Goal: Task Accomplishment & Management: Complete application form

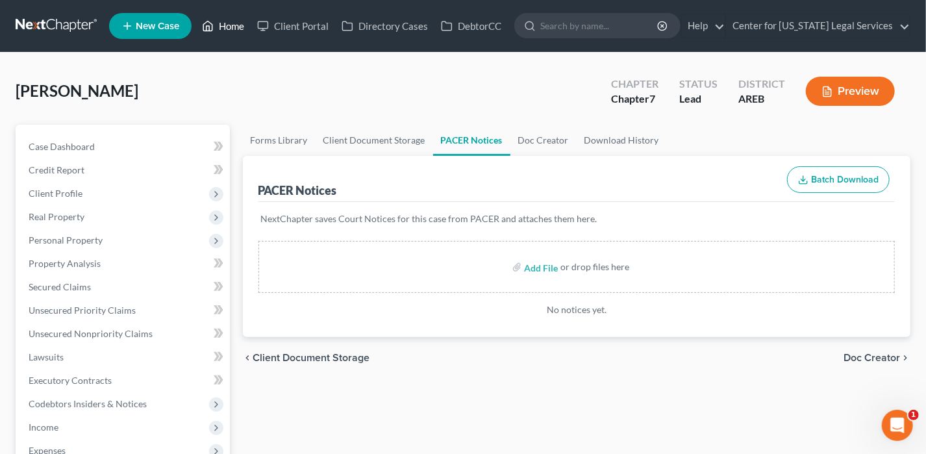
click at [227, 23] on link "Home" at bounding box center [222, 25] width 55 height 23
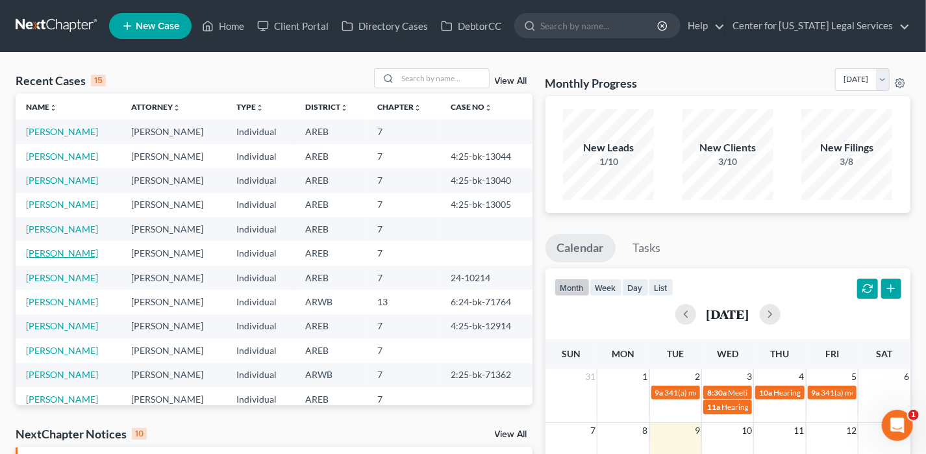
click at [53, 252] on link "[PERSON_NAME]" at bounding box center [62, 252] width 72 height 11
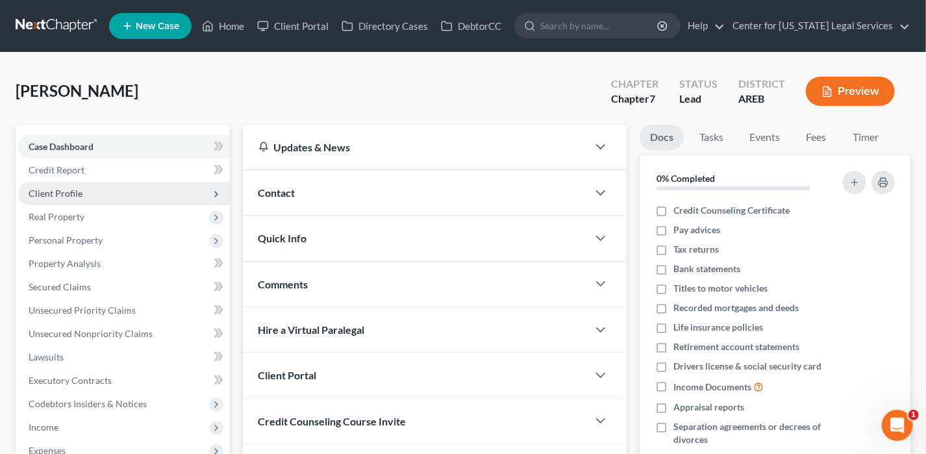
click at [64, 192] on span "Client Profile" at bounding box center [56, 193] width 54 height 11
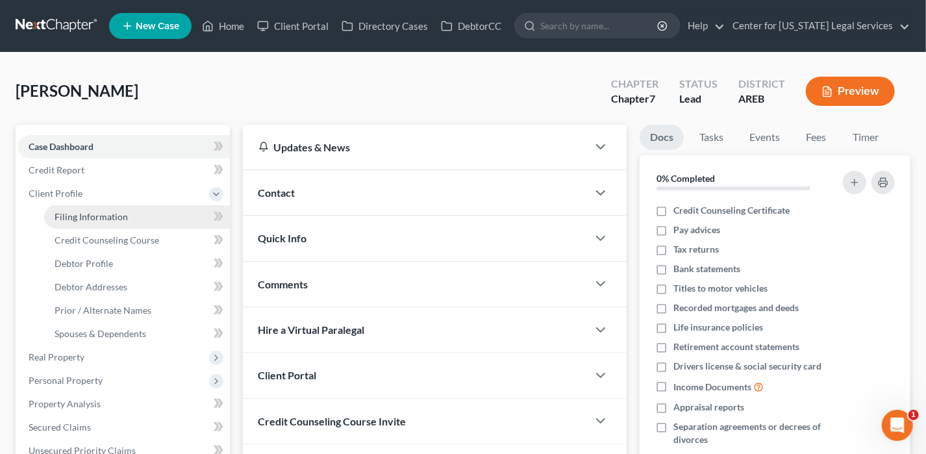
click at [69, 212] on span "Filing Information" at bounding box center [91, 216] width 73 height 11
select select "1"
select select "0"
select select "5"
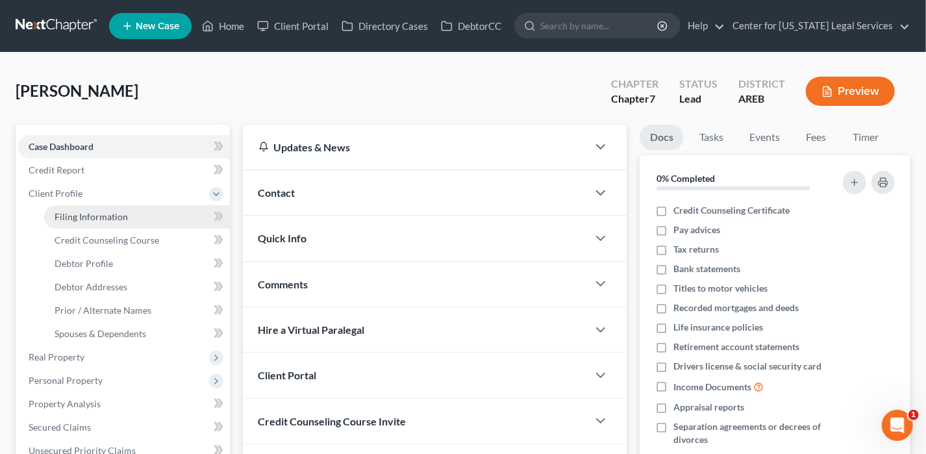
select select "5"
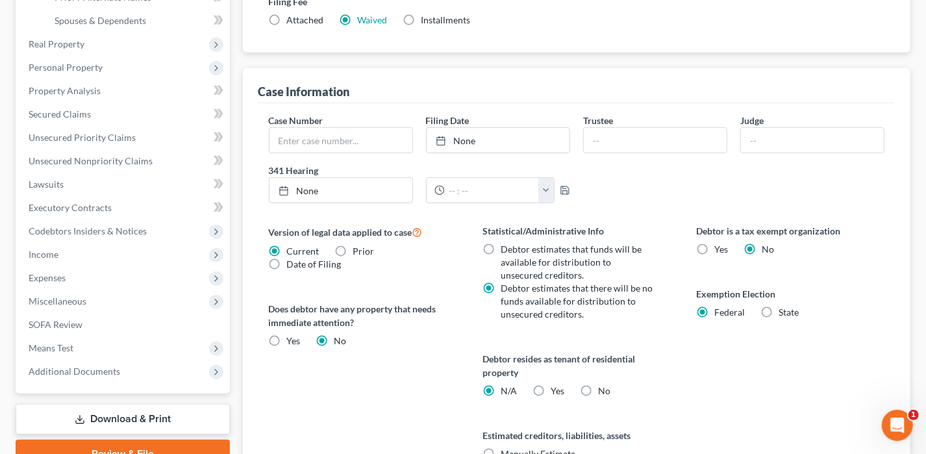
scroll to position [452, 0]
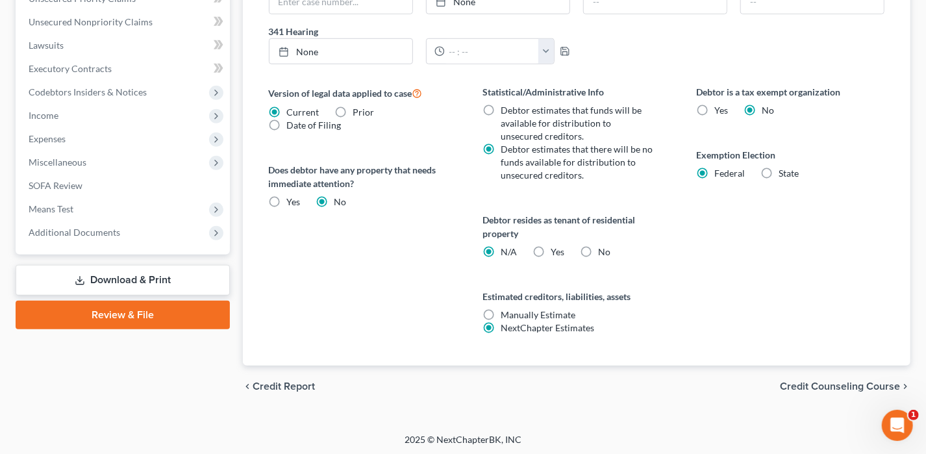
click at [177, 315] on link "Review & File" at bounding box center [123, 315] width 214 height 29
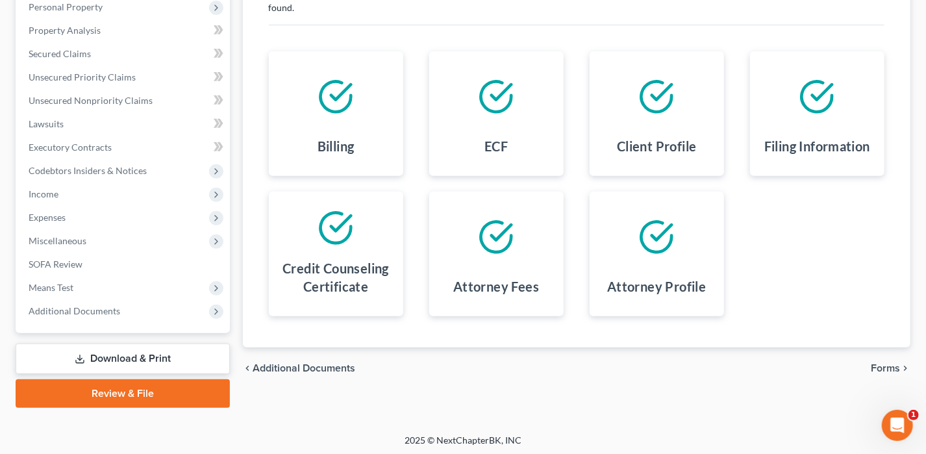
scroll to position [234, 0]
click at [889, 362] on span "Forms" at bounding box center [884, 367] width 29 height 10
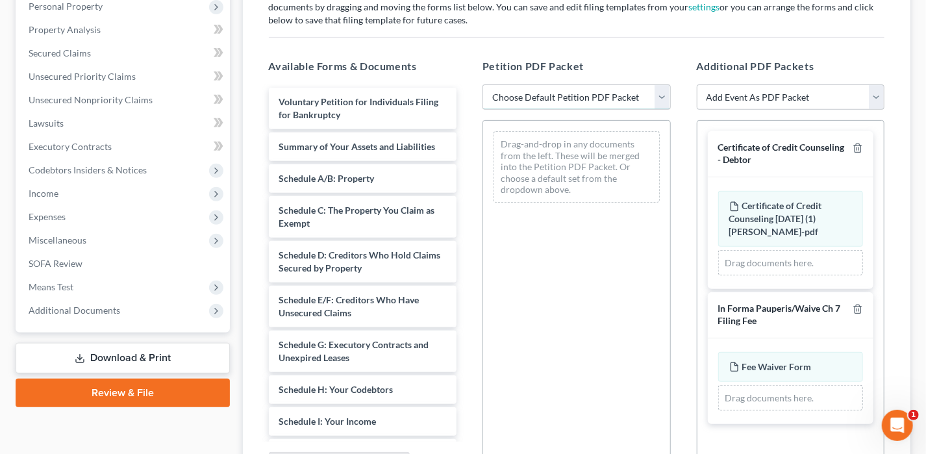
click at [588, 98] on select "Choose Default Petition PDF Packet Complete Bankruptcy Petition (all forms and …" at bounding box center [576, 97] width 188 height 26
select select "0"
click at [482, 84] on select "Choose Default Petition PDF Packet Complete Bankruptcy Petition (all forms and …" at bounding box center [576, 97] width 188 height 26
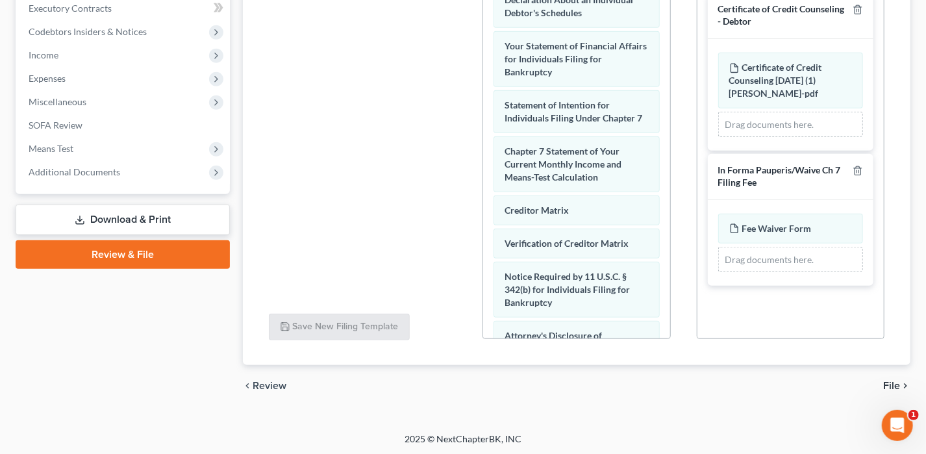
scroll to position [533, 0]
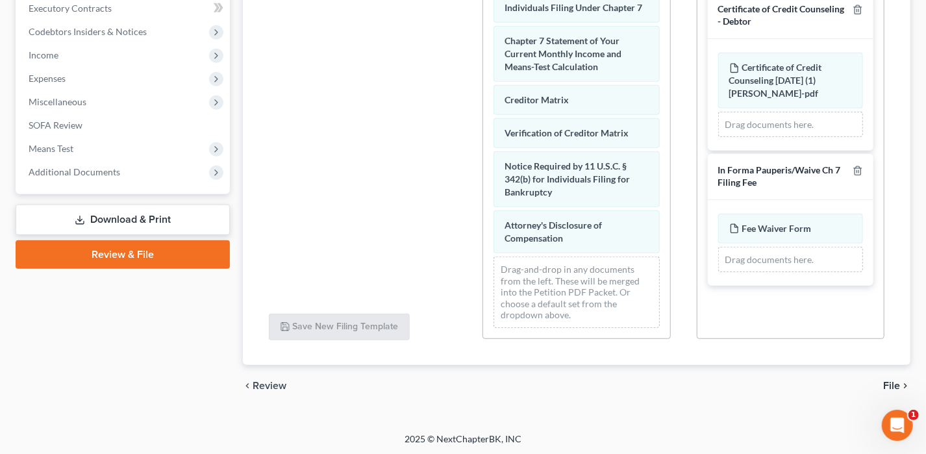
click at [896, 382] on span "File" at bounding box center [891, 385] width 17 height 10
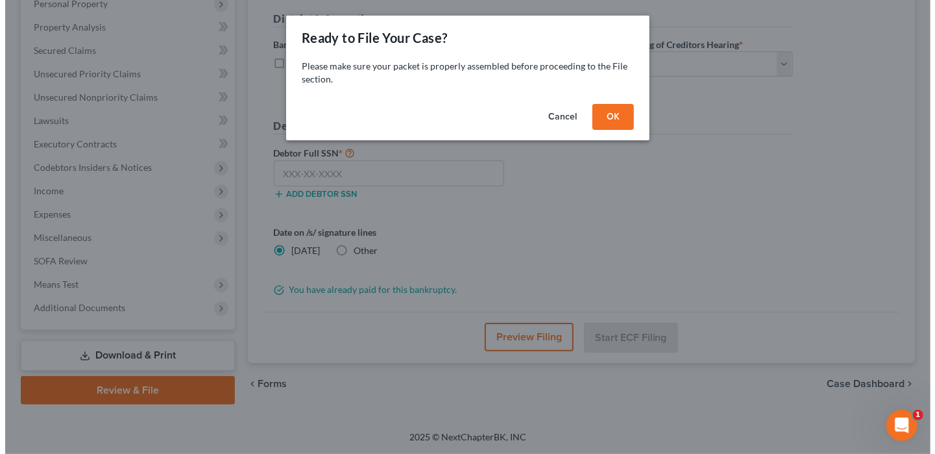
scroll to position [234, 0]
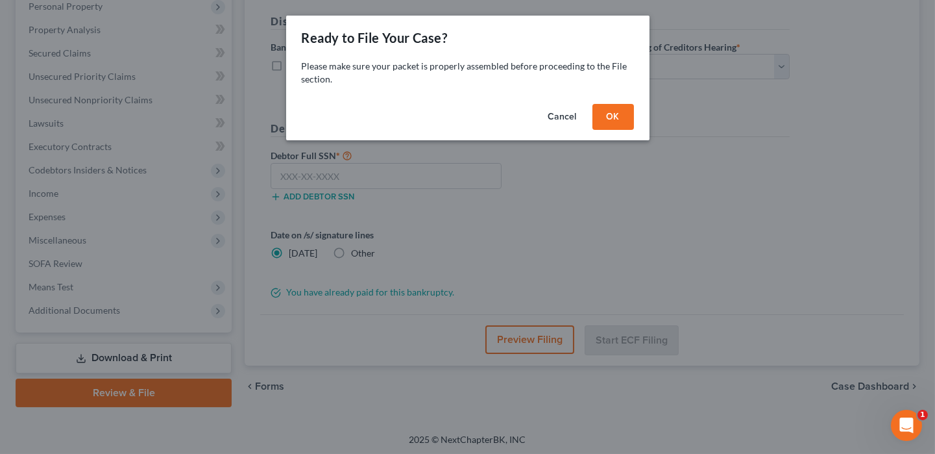
click at [615, 120] on button "OK" at bounding box center [614, 117] width 42 height 26
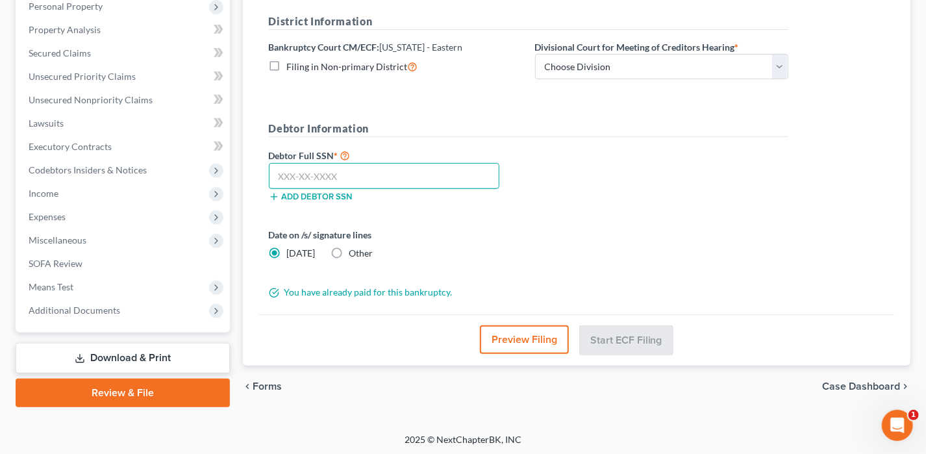
click at [390, 167] on input "text" at bounding box center [384, 176] width 231 height 26
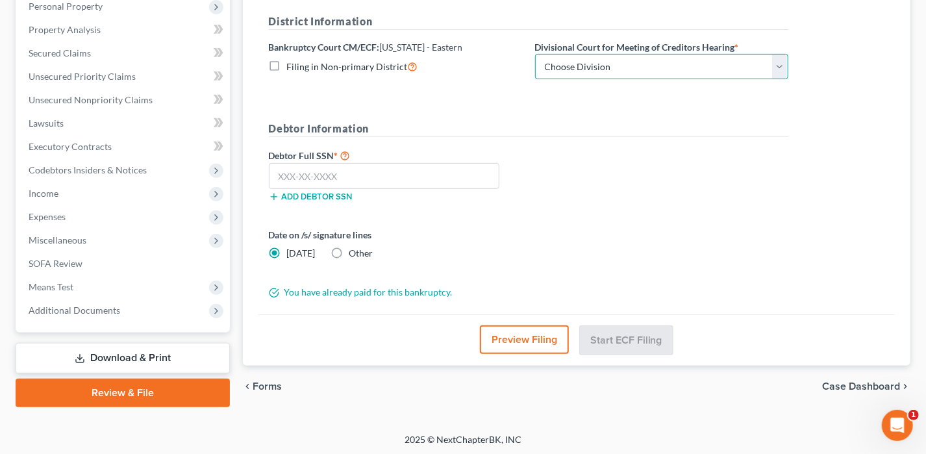
click at [610, 54] on select "Choose Division Delta Division Northern Division Central Division" at bounding box center [661, 67] width 253 height 26
select select "2"
click at [535, 54] on select "Choose Division Delta Division Northern Division Central Division" at bounding box center [661, 67] width 253 height 26
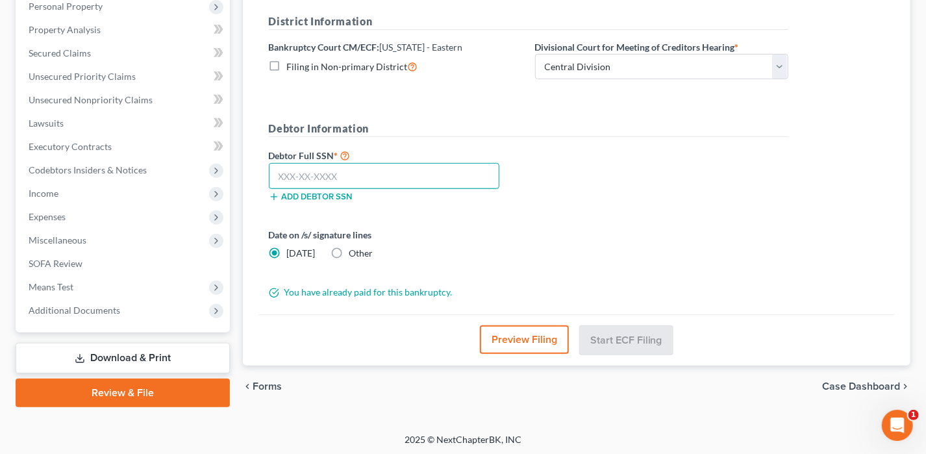
click at [334, 185] on input "text" at bounding box center [384, 176] width 231 height 26
type input "430-81-7710"
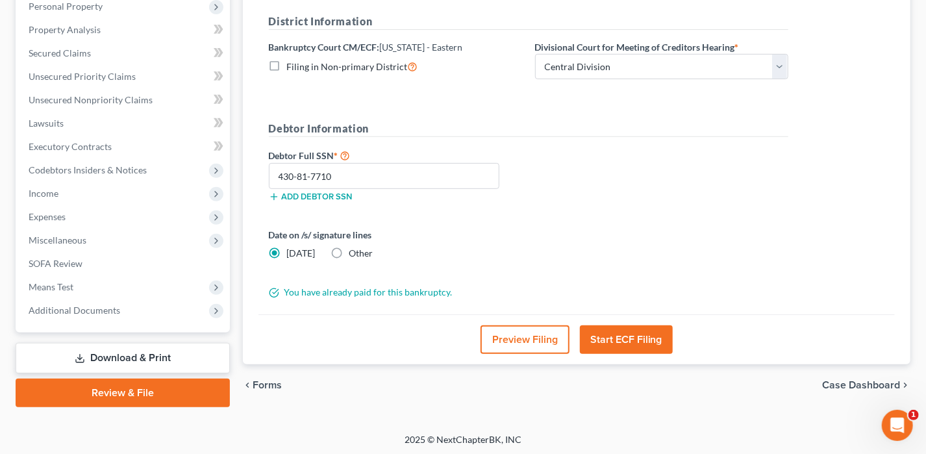
click at [626, 338] on button "Start ECF Filing" at bounding box center [626, 339] width 93 height 29
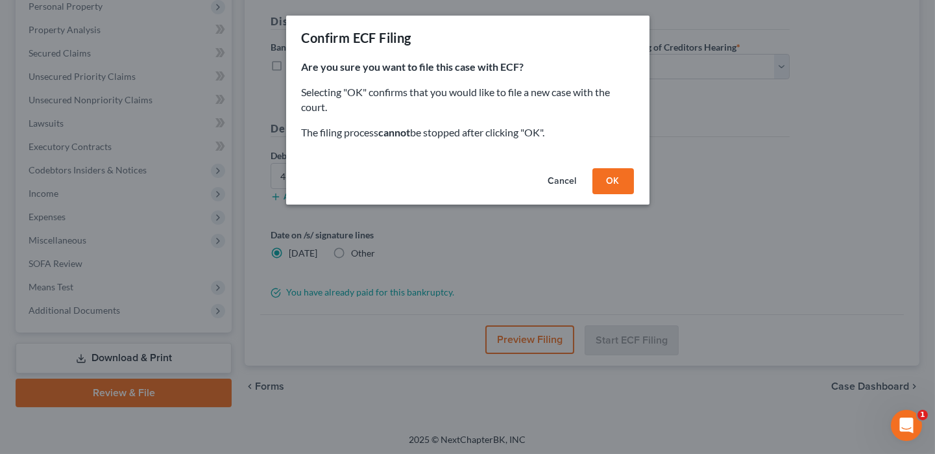
click at [619, 182] on button "OK" at bounding box center [614, 181] width 42 height 26
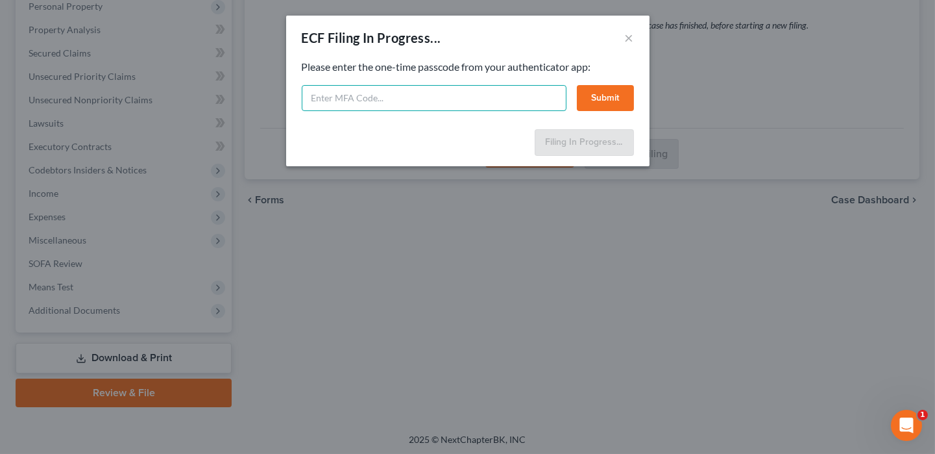
click at [323, 105] on input "text" at bounding box center [434, 98] width 265 height 26
type input "809175"
click at [604, 90] on button "Submit" at bounding box center [605, 98] width 57 height 26
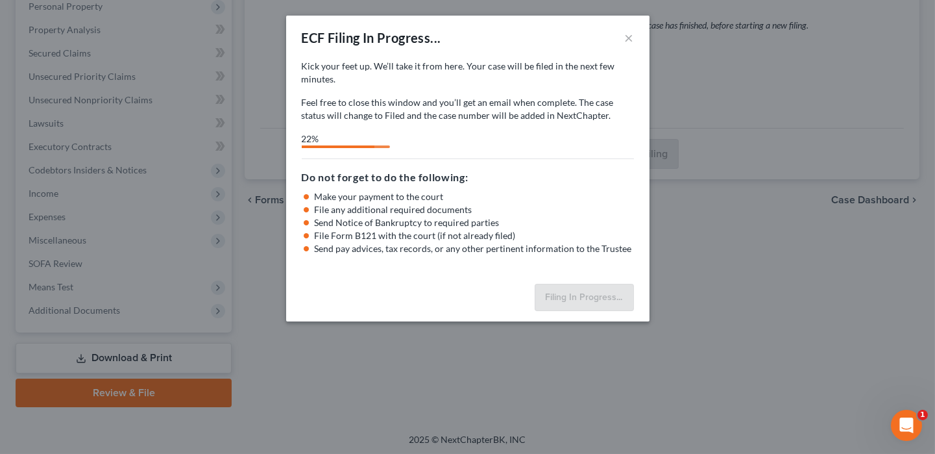
select select "2"
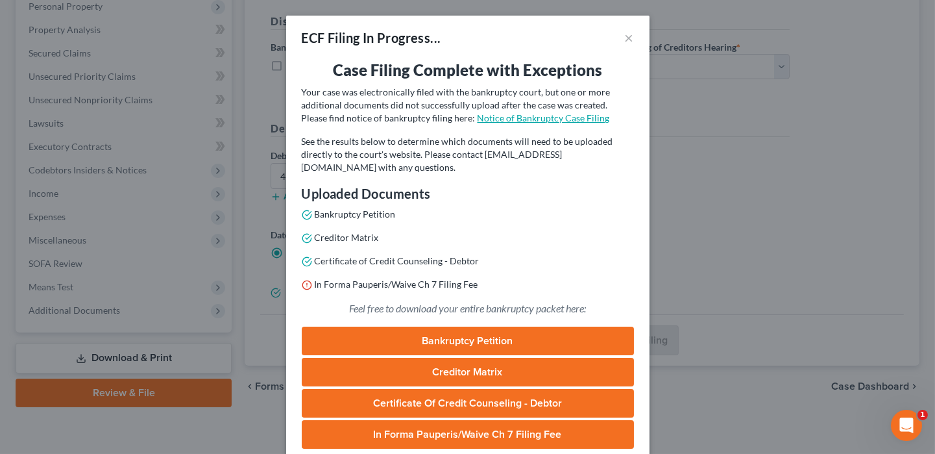
click at [533, 116] on link "Notice of Bankruptcy Case Filing" at bounding box center [544, 117] width 132 height 11
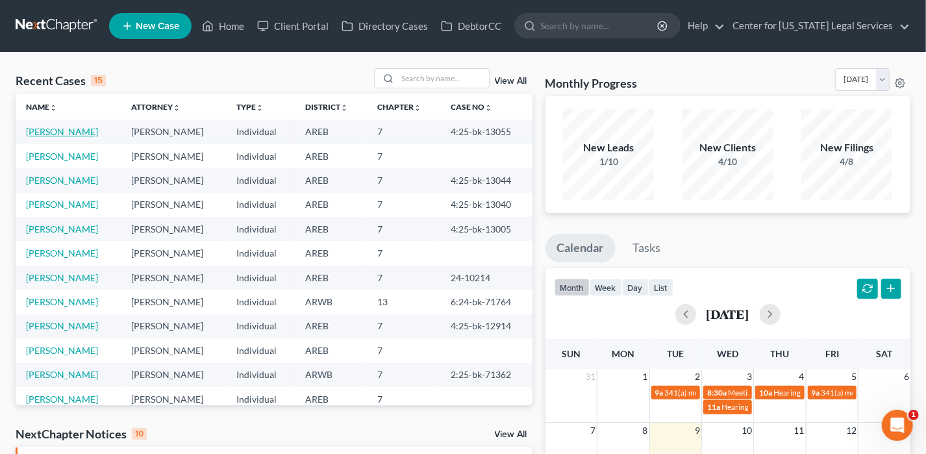
click at [58, 132] on link "[PERSON_NAME]" at bounding box center [62, 131] width 72 height 11
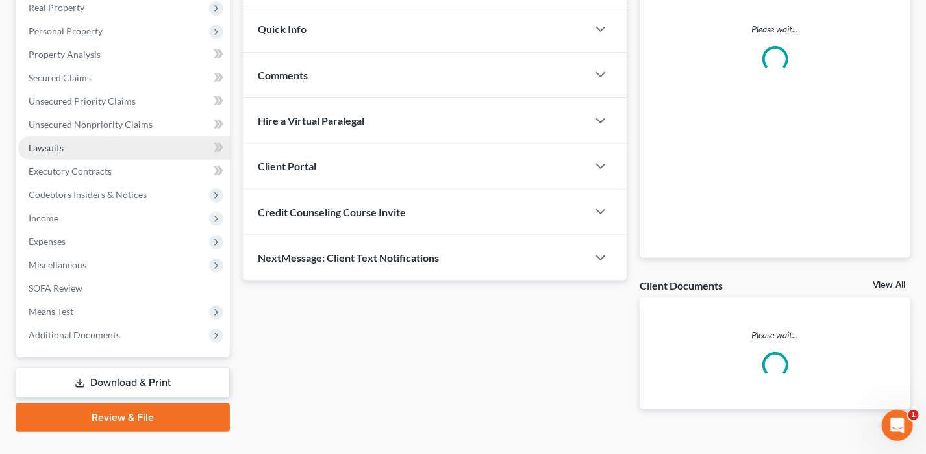
scroll to position [234, 0]
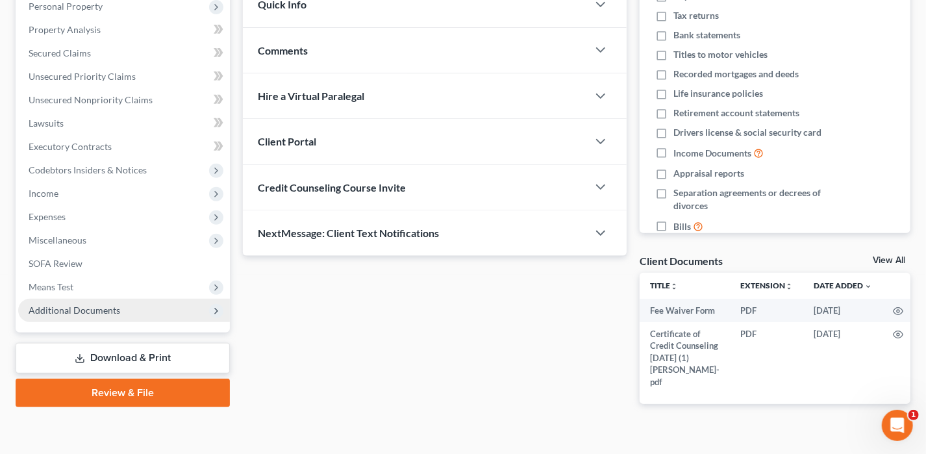
click at [102, 315] on span "Additional Documents" at bounding box center [124, 310] width 212 height 23
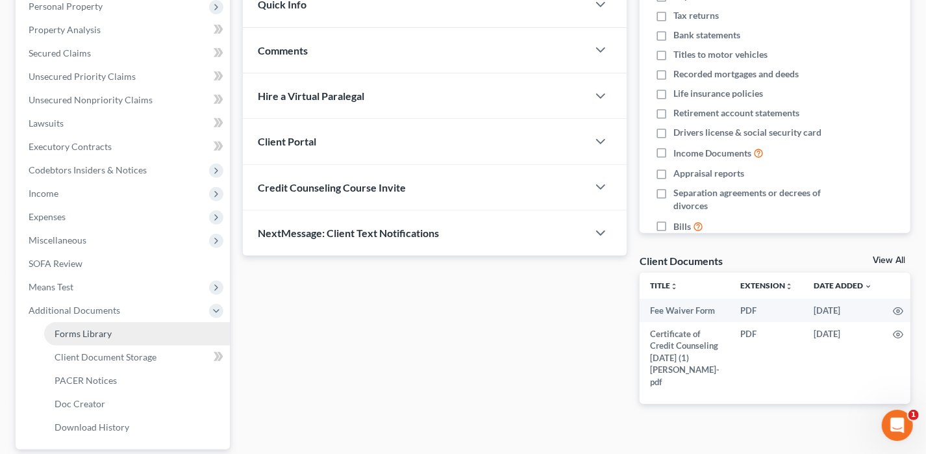
click at [132, 328] on link "Forms Library" at bounding box center [137, 333] width 186 height 23
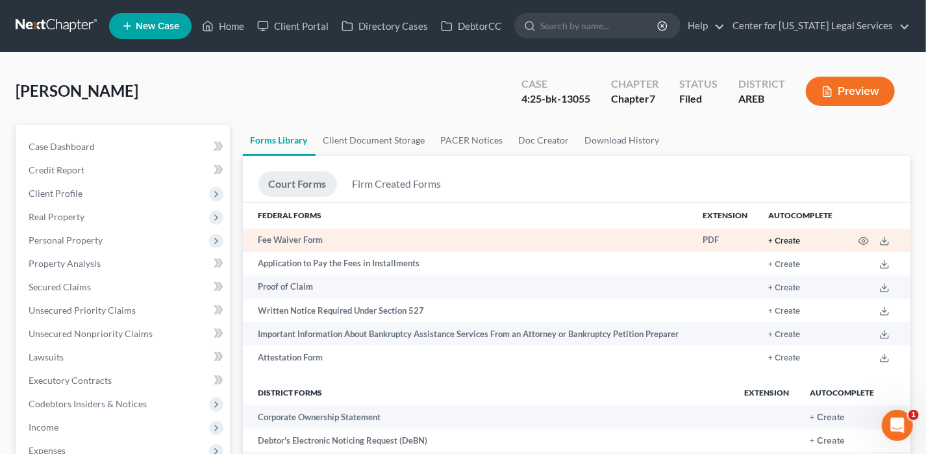
click at [791, 237] on button "+ Create" at bounding box center [784, 241] width 32 height 8
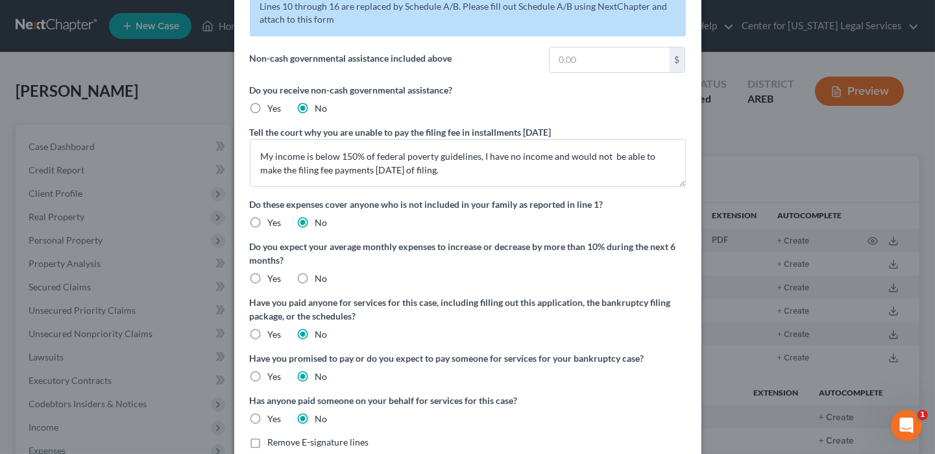
scroll to position [145, 0]
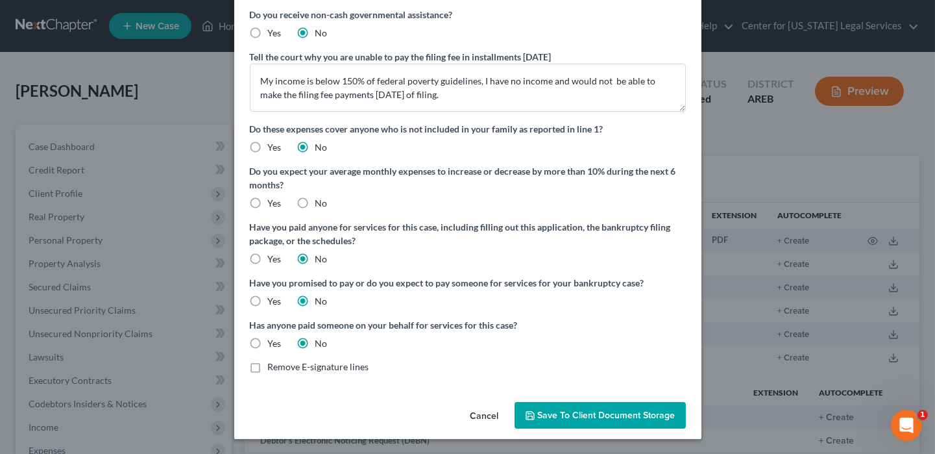
click at [630, 412] on span "Save to Client Document Storage" at bounding box center [607, 415] width 138 height 11
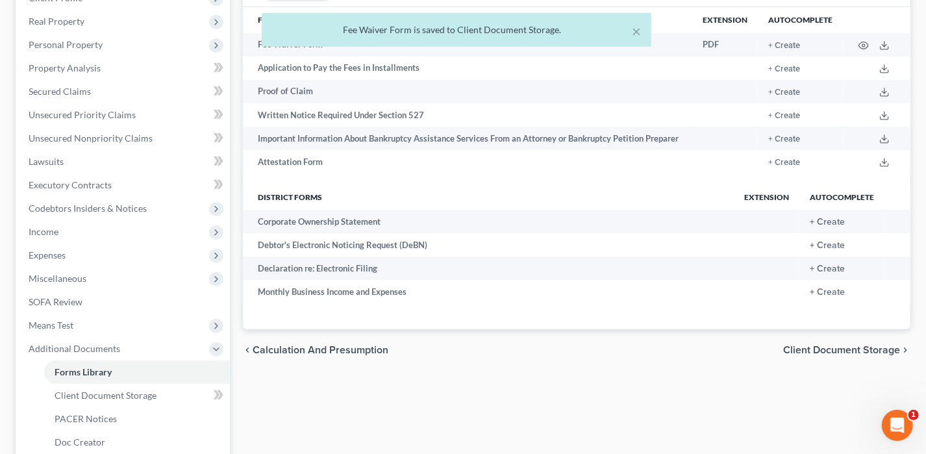
scroll to position [351, 0]
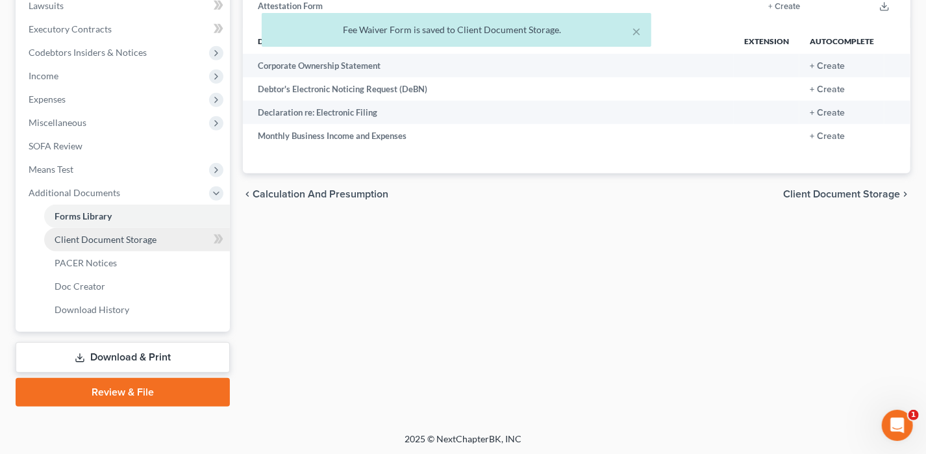
click at [134, 241] on span "Client Document Storage" at bounding box center [106, 239] width 102 height 11
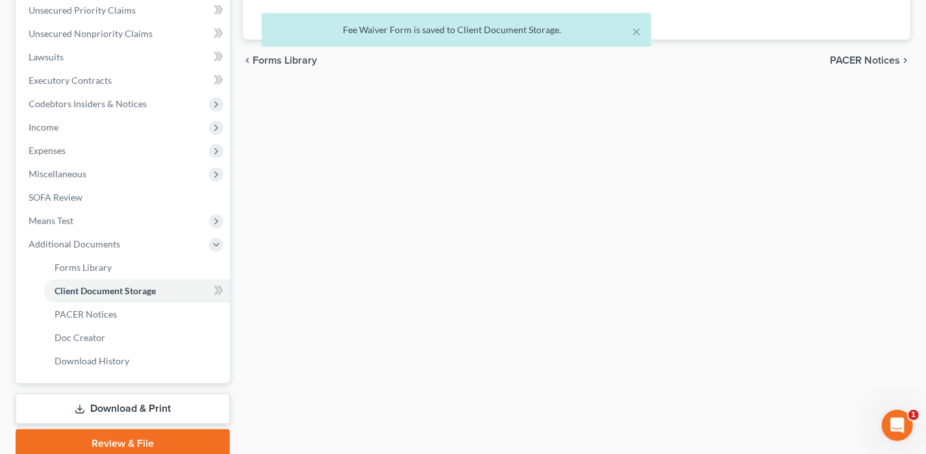
scroll to position [158, 0]
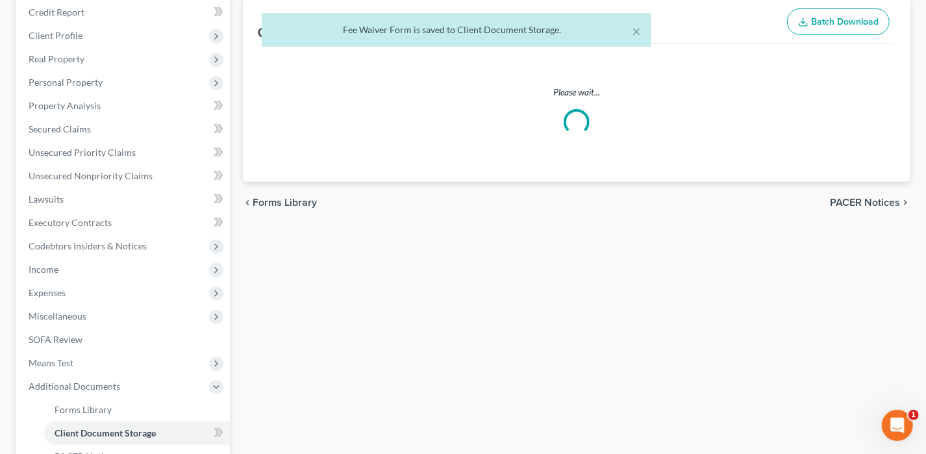
select select "0"
select select "3"
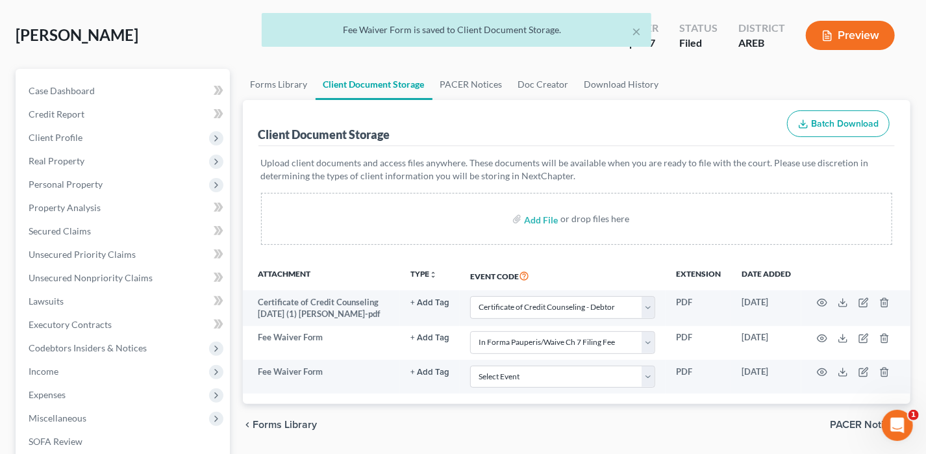
scroll to position [130, 0]
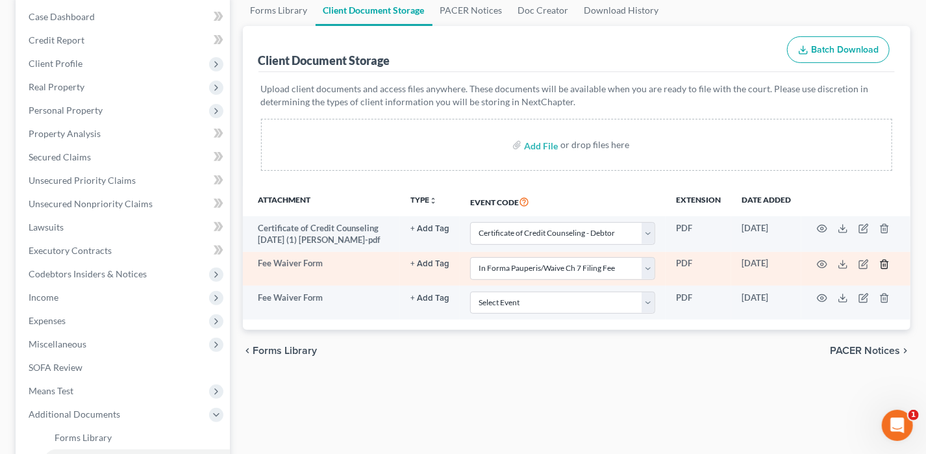
click at [884, 262] on polyline "button" at bounding box center [884, 262] width 8 height 0
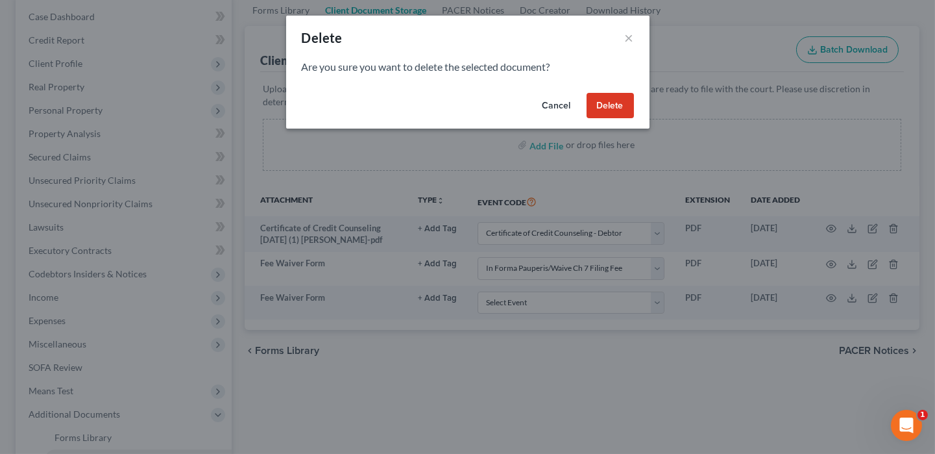
click at [622, 110] on button "Delete" at bounding box center [610, 106] width 47 height 26
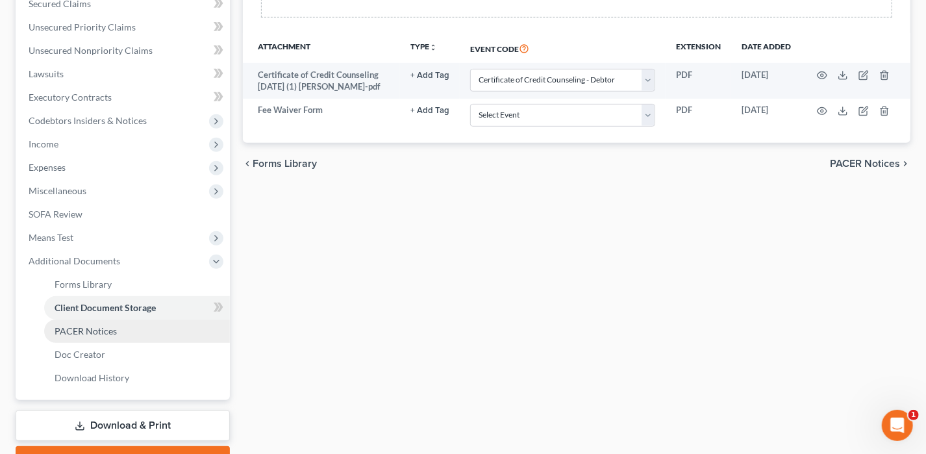
scroll to position [351, 0]
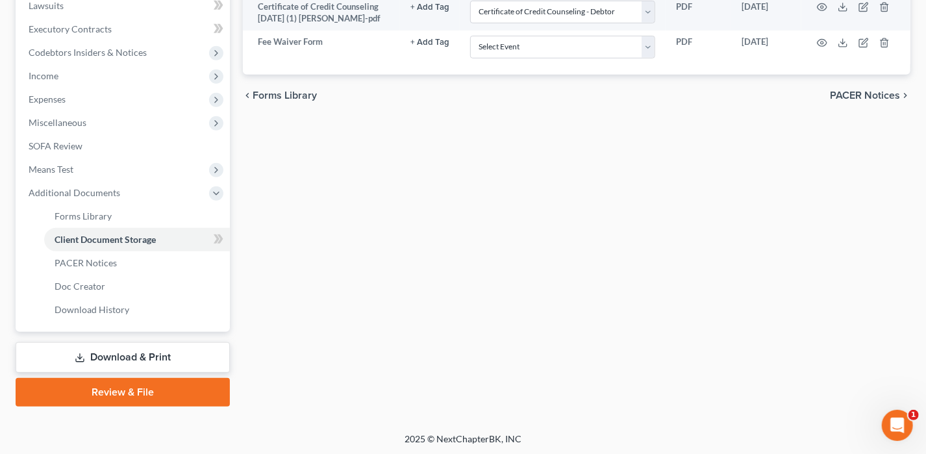
click at [140, 362] on link "Download & Print" at bounding box center [123, 357] width 214 height 31
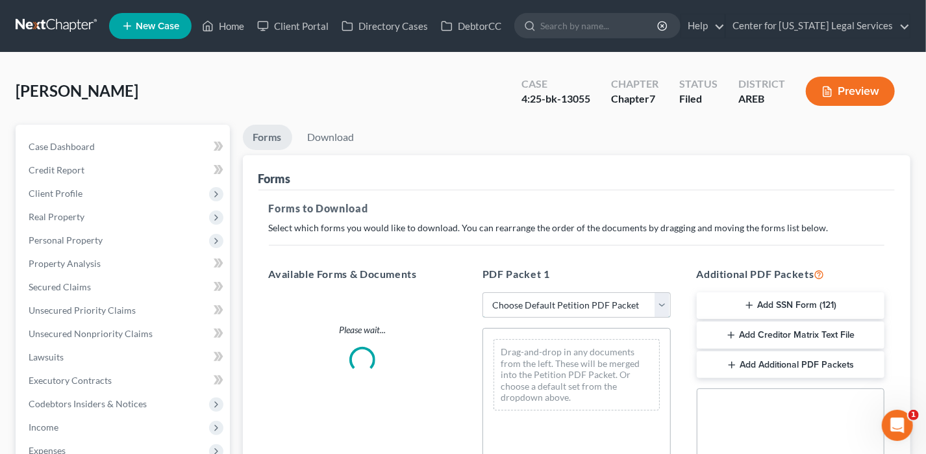
click at [533, 304] on select "Choose Default Petition PDF Packet Complete Bankruptcy Petition (all forms and …" at bounding box center [576, 305] width 188 height 26
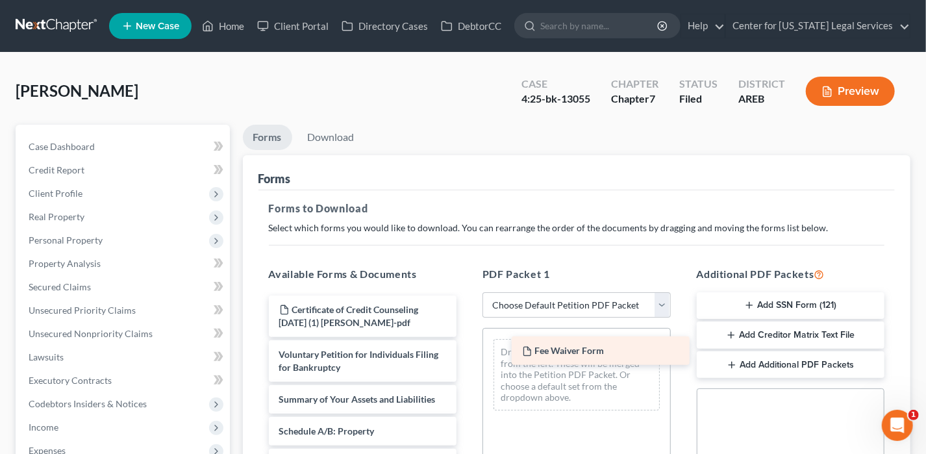
drag, startPoint x: 349, startPoint y: 304, endPoint x: 591, endPoint y: 346, distance: 246.4
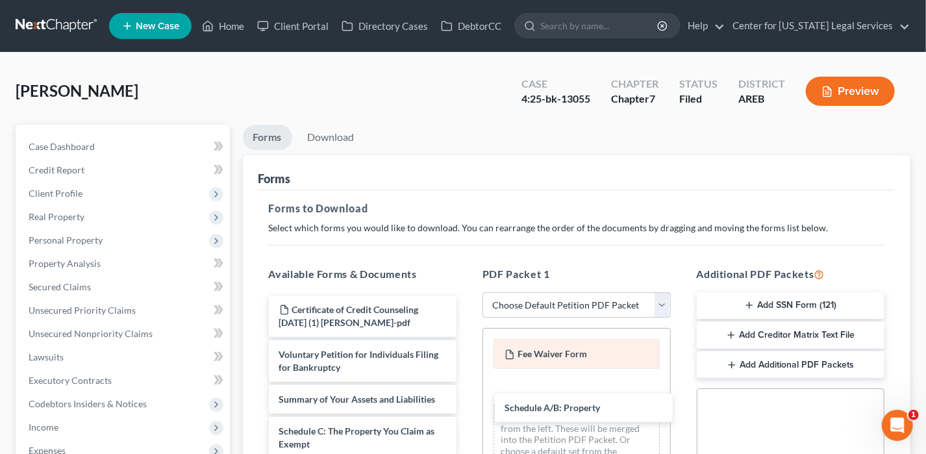
drag, startPoint x: 345, startPoint y: 423, endPoint x: 572, endPoint y: 361, distance: 235.4
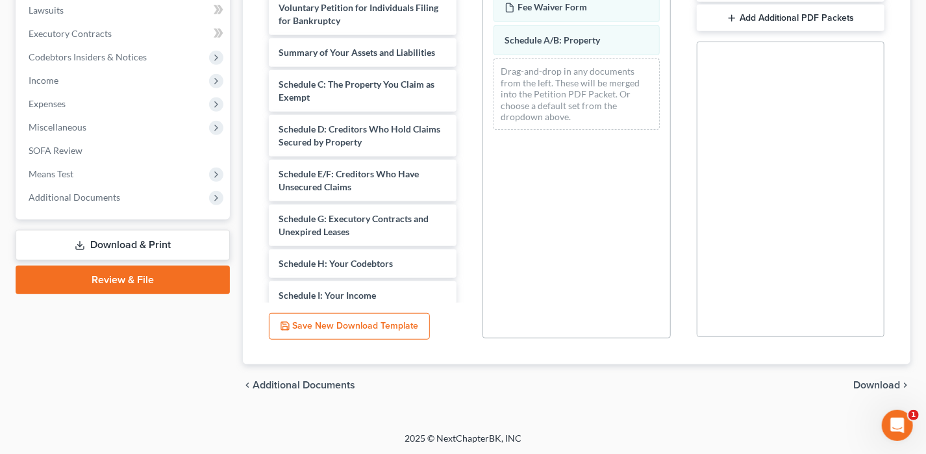
click at [865, 380] on span "Download" at bounding box center [876, 385] width 47 height 10
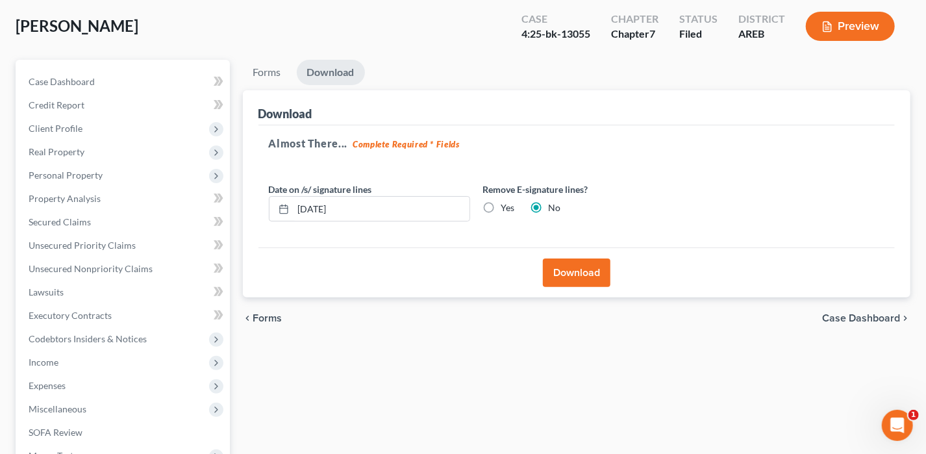
scroll to position [39, 0]
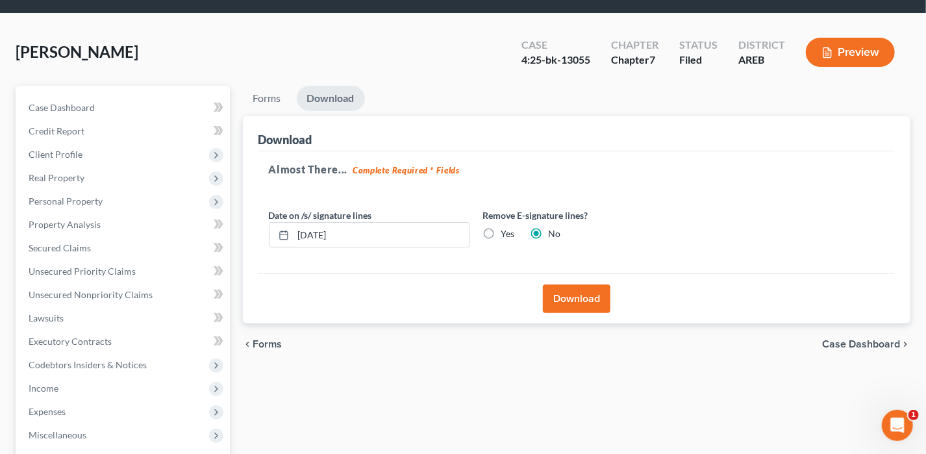
click at [565, 293] on button "Download" at bounding box center [577, 298] width 68 height 29
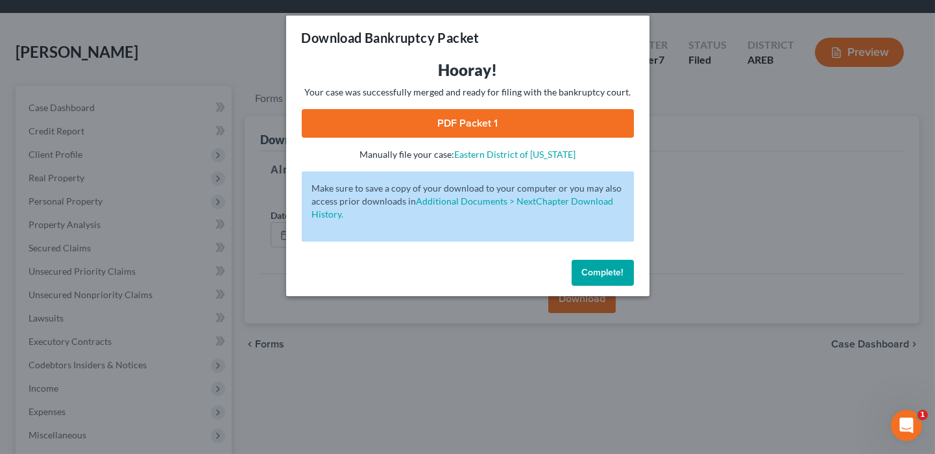
click at [406, 122] on link "PDF Packet 1" at bounding box center [468, 123] width 332 height 29
click at [608, 279] on button "Complete!" at bounding box center [603, 273] width 62 height 26
